Goal: Navigation & Orientation: Find specific page/section

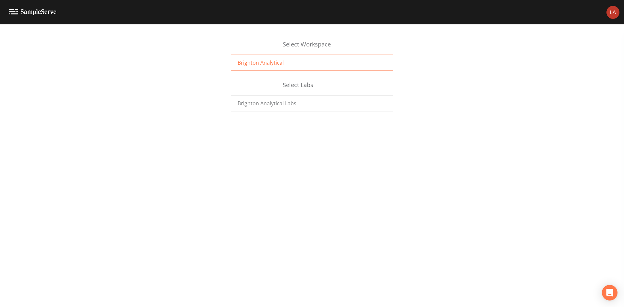
click at [293, 60] on div "Brighton Analytical" at bounding box center [312, 63] width 162 height 16
click at [299, 106] on div "Brighton Analytical Labs" at bounding box center [312, 103] width 162 height 16
